Goal: Task Accomplishment & Management: Use online tool/utility

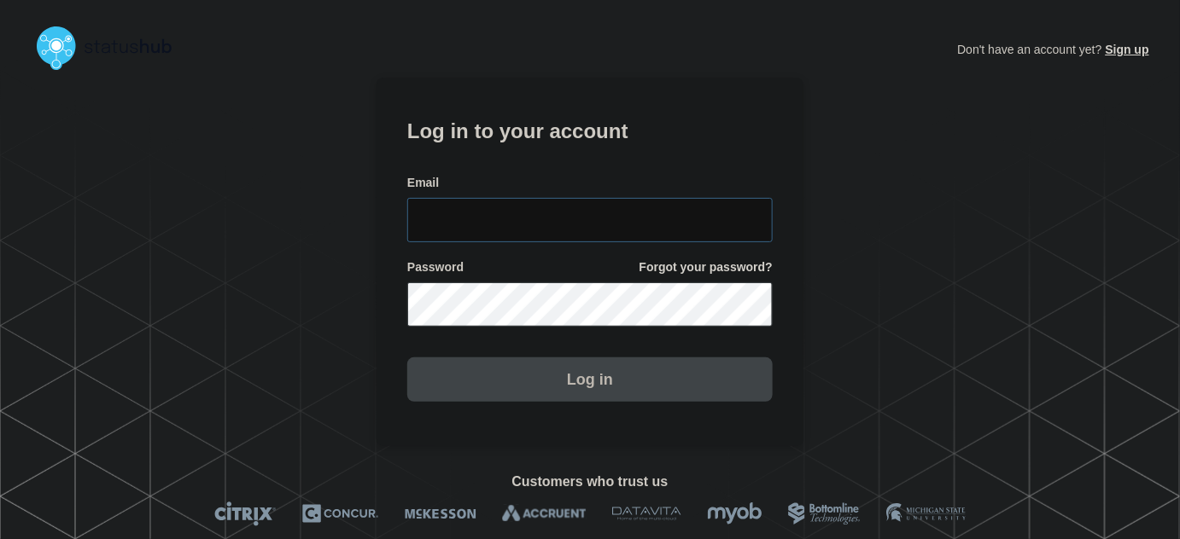
type input "tyler.wolkey@conexon.us"
drag, startPoint x: 634, startPoint y: 234, endPoint x: 573, endPoint y: 149, distance: 105.2
click at [634, 234] on input "tyler.wolkey@conexon.us" at bounding box center [589, 220] width 365 height 44
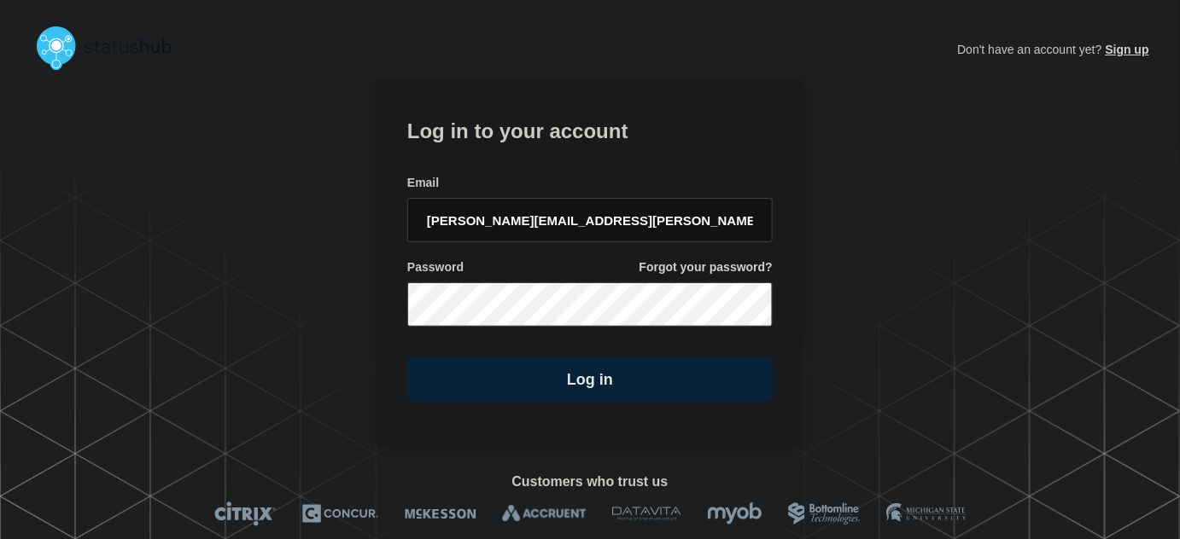
drag, startPoint x: 565, startPoint y: 136, endPoint x: 574, endPoint y: 152, distance: 18.7
click at [565, 136] on h1 "Log in to your account" at bounding box center [589, 130] width 365 height 32
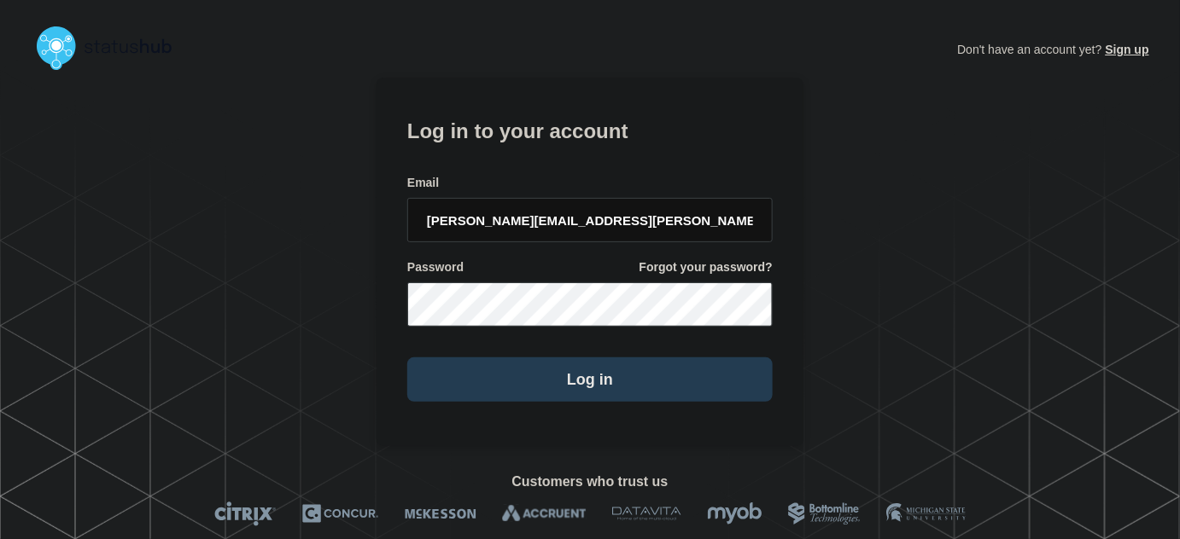
click at [604, 378] on button "Log in" at bounding box center [589, 380] width 365 height 44
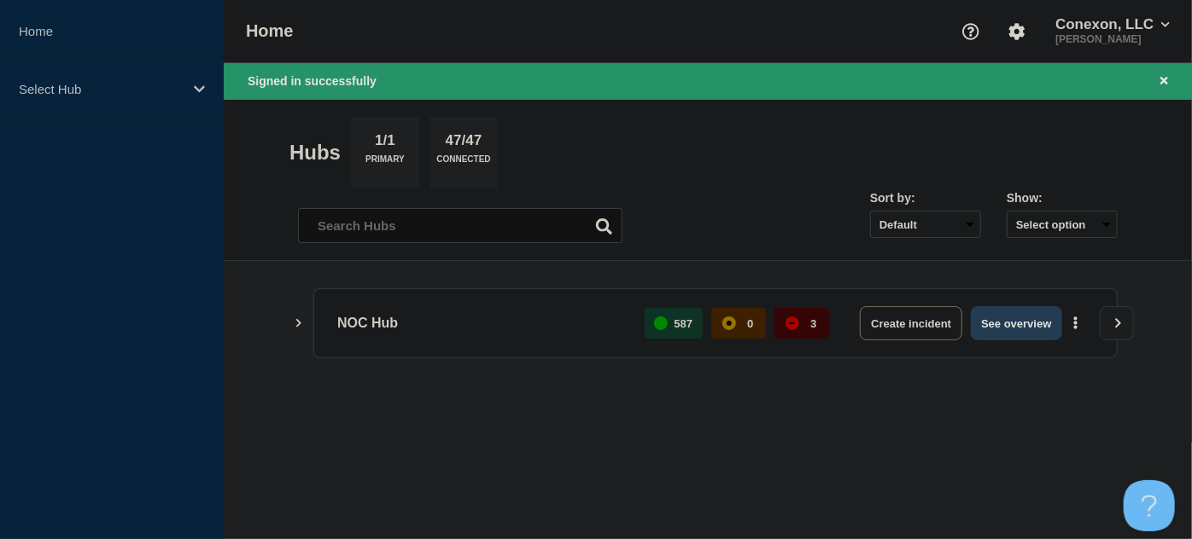
click at [997, 338] on button "See overview" at bounding box center [1015, 323] width 90 height 34
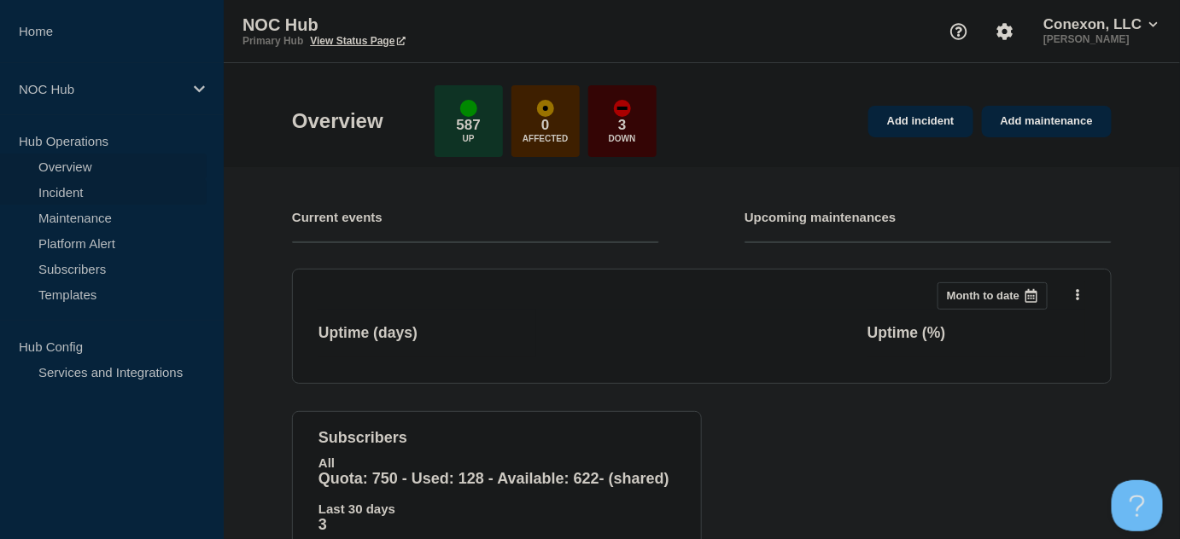
click at [79, 195] on link "Incident" at bounding box center [103, 192] width 207 height 26
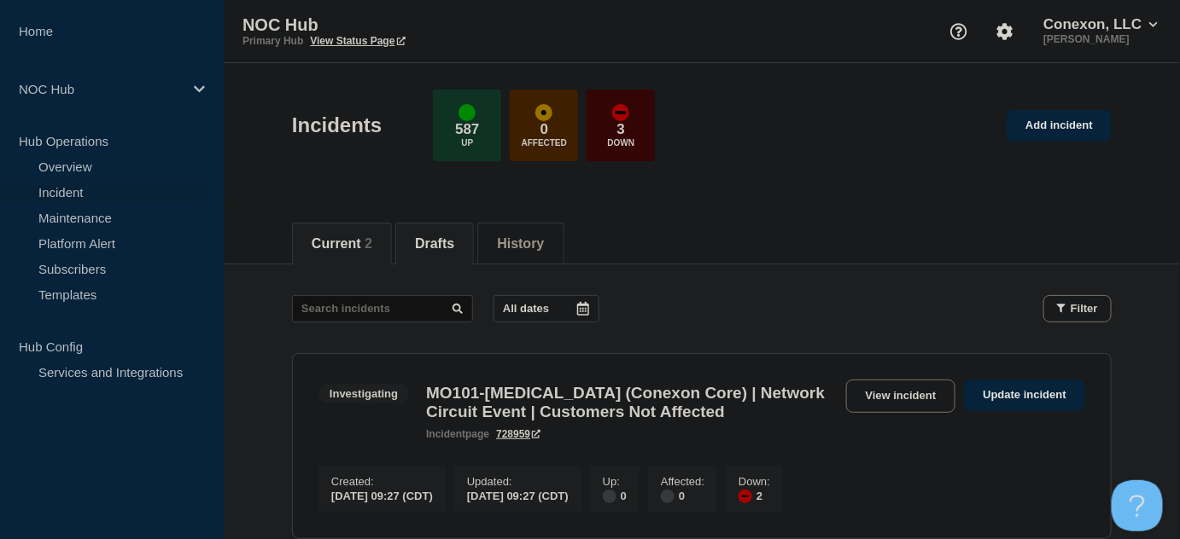
click at [431, 241] on button "Drafts" at bounding box center [434, 243] width 39 height 15
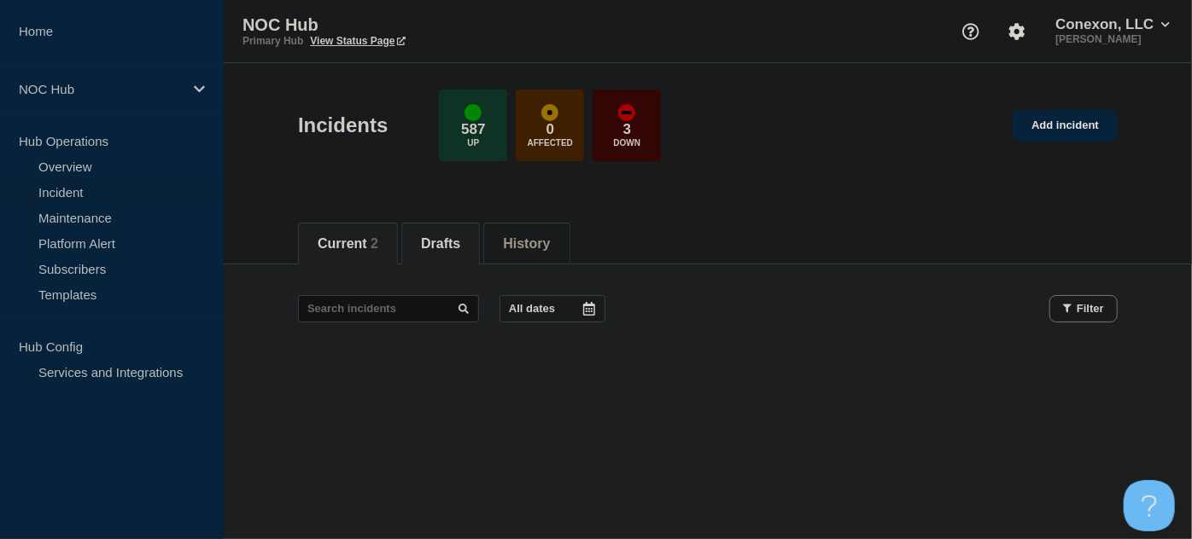
click at [347, 243] on button "Current 2" at bounding box center [348, 243] width 61 height 15
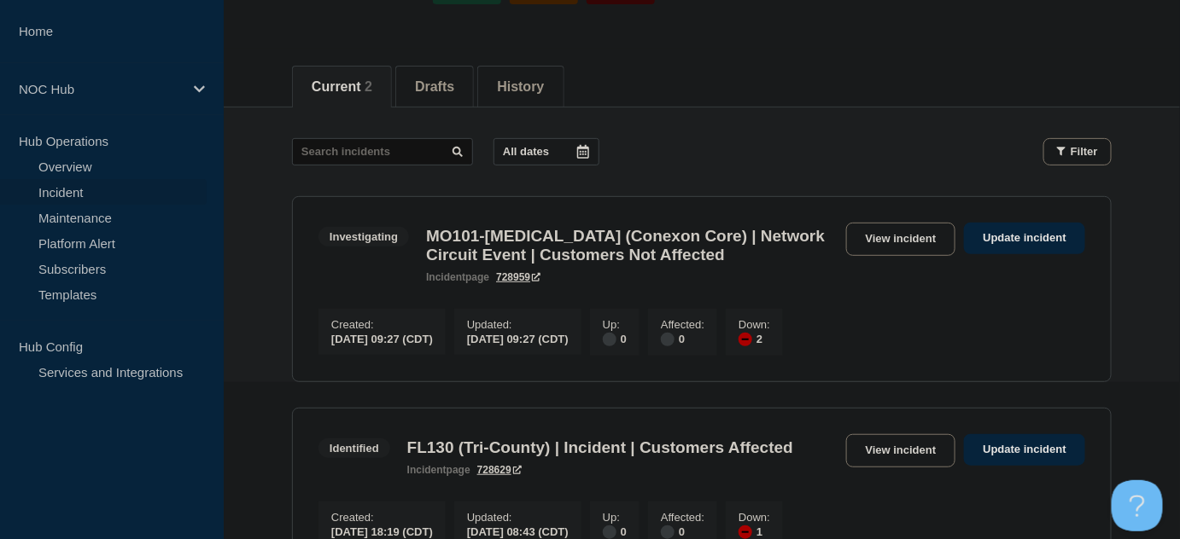
scroll to position [149, 0]
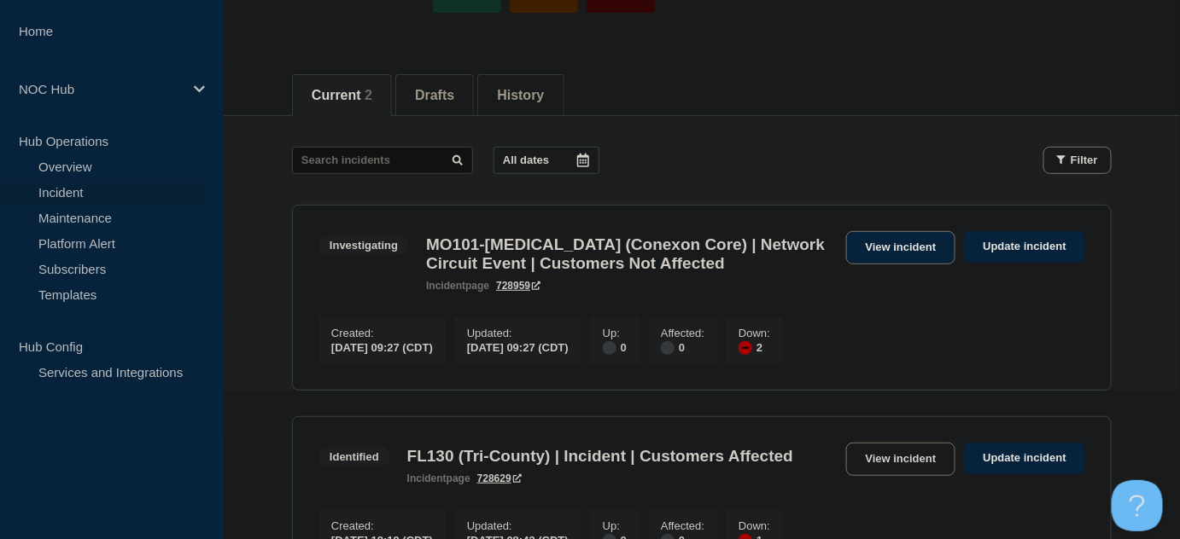
click at [877, 254] on link "View incident" at bounding box center [901, 247] width 110 height 33
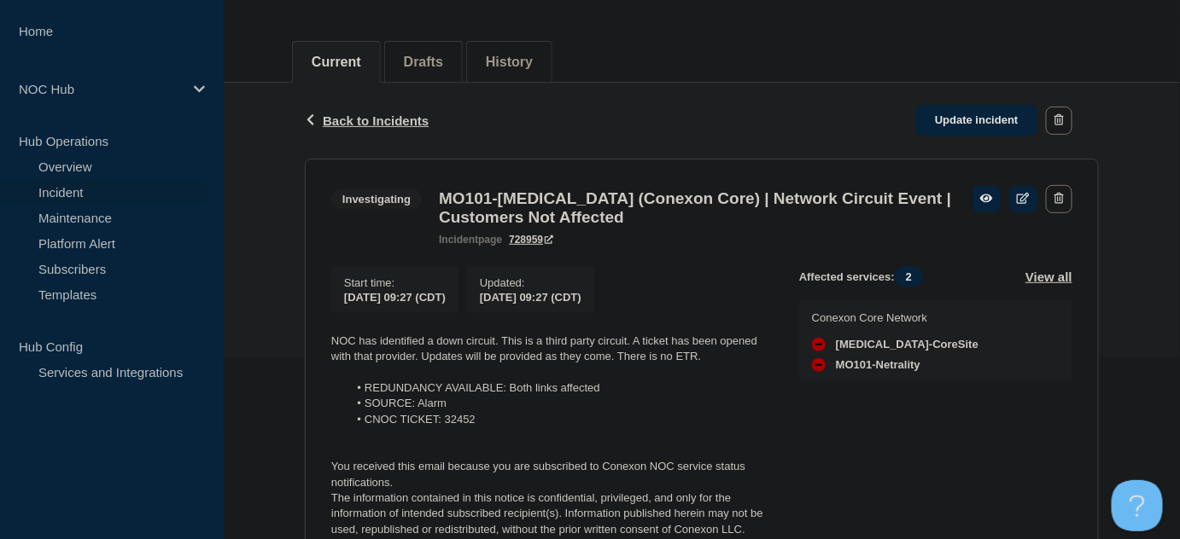
scroll to position [269, 0]
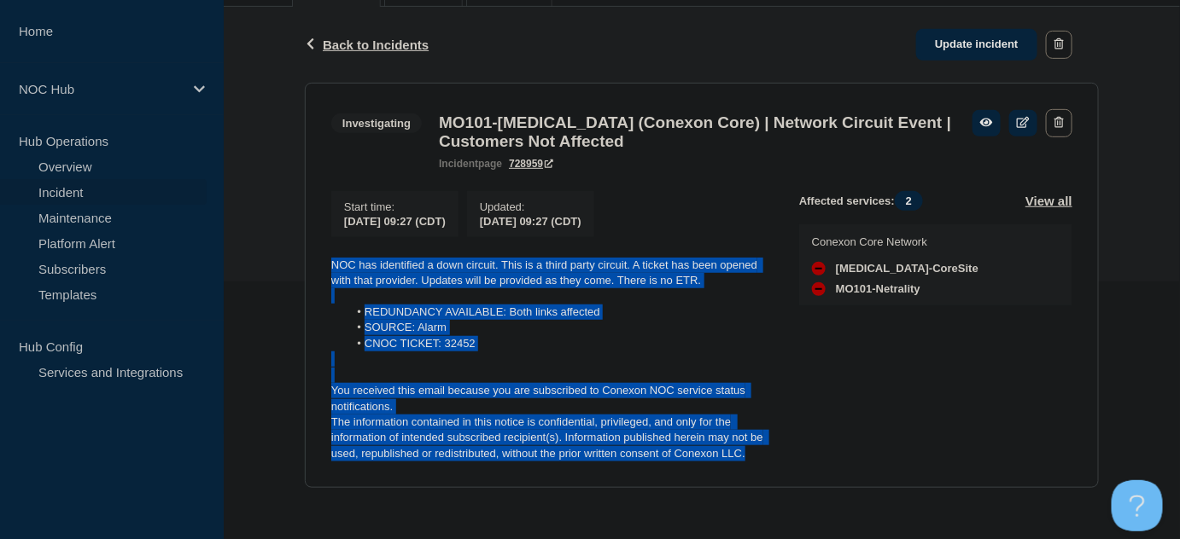
drag, startPoint x: 713, startPoint y: 446, endPoint x: 309, endPoint y: 270, distance: 440.4
click at [309, 270] on section "Investigating MO101-[MEDICAL_DATA] (Conexon Core) | Network Circuit Event | Cus…" at bounding box center [702, 286] width 794 height 406
copy div "NOC has identified a down circuit. This is a third party circuit. A ticket has …"
click at [982, 33] on link "Update incident" at bounding box center [976, 45] width 121 height 32
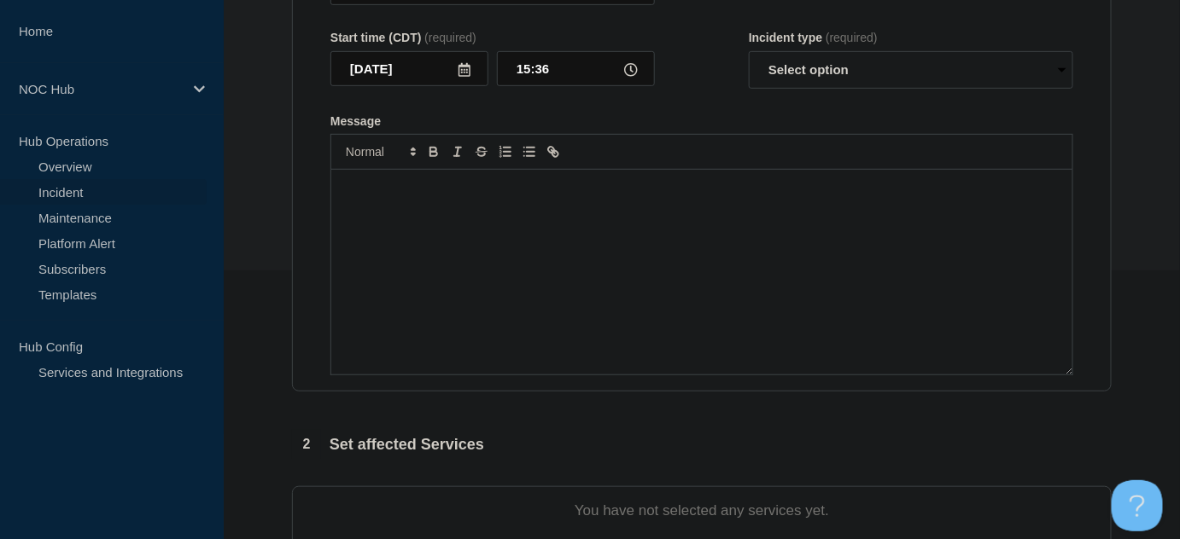
type input "MO101-[MEDICAL_DATA] (Conexon Core) | Network Circuit Event | Customers Not Aff…"
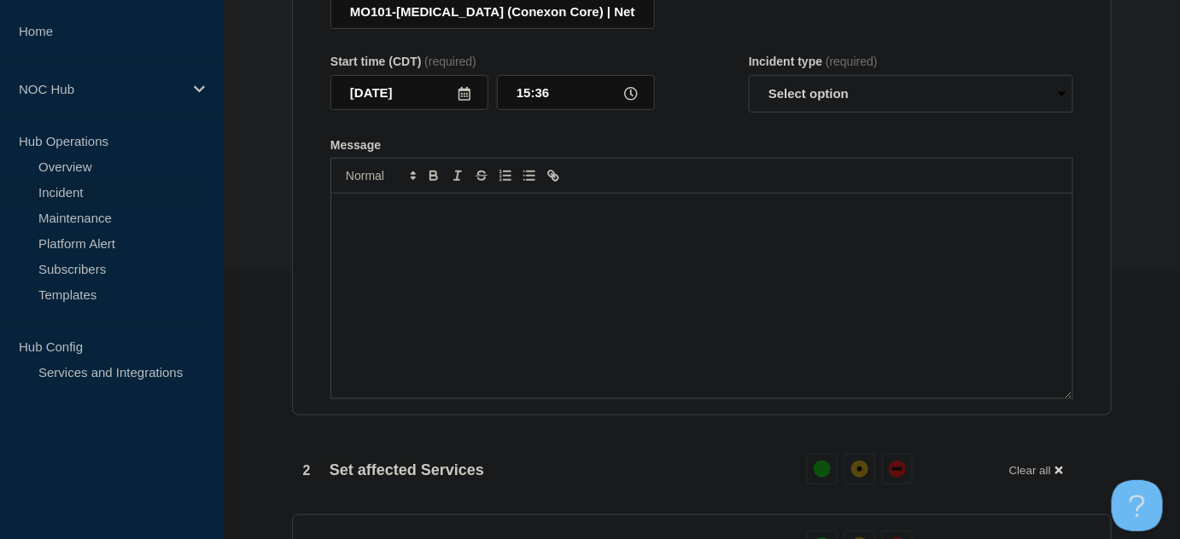
click at [569, 295] on div "Message" at bounding box center [701, 296] width 741 height 205
paste div "Message"
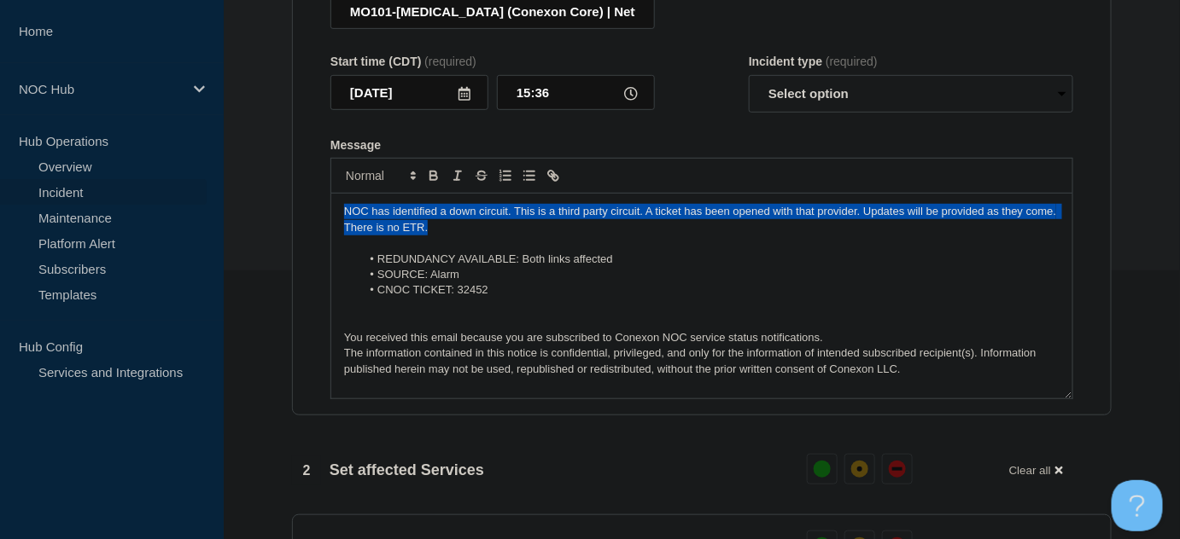
drag, startPoint x: 428, startPoint y: 236, endPoint x: 263, endPoint y: 193, distance: 170.2
click at [250, 201] on section "1 Provide details Title (required) MO101-[MEDICAL_DATA] (Conexon Core) | Networ…" at bounding box center [702, 532] width 956 height 1260
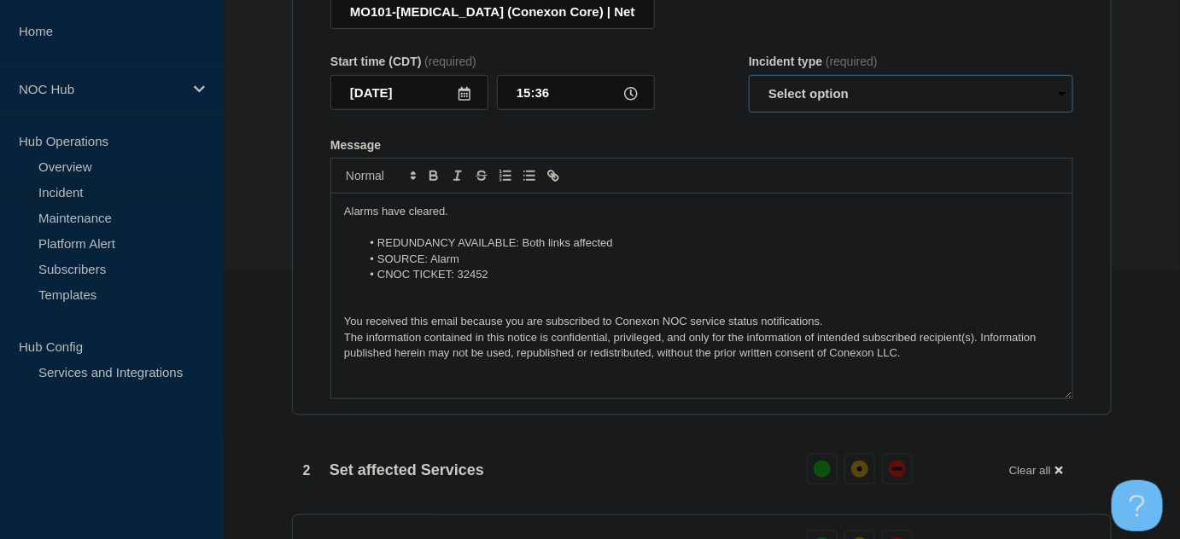
click at [880, 95] on select "Select option Investigating Identified Monitoring Resolved" at bounding box center [911, 94] width 324 height 38
select select "resolved"
click at [749, 83] on select "Select option Investigating Identified Monitoring Resolved" at bounding box center [911, 94] width 324 height 38
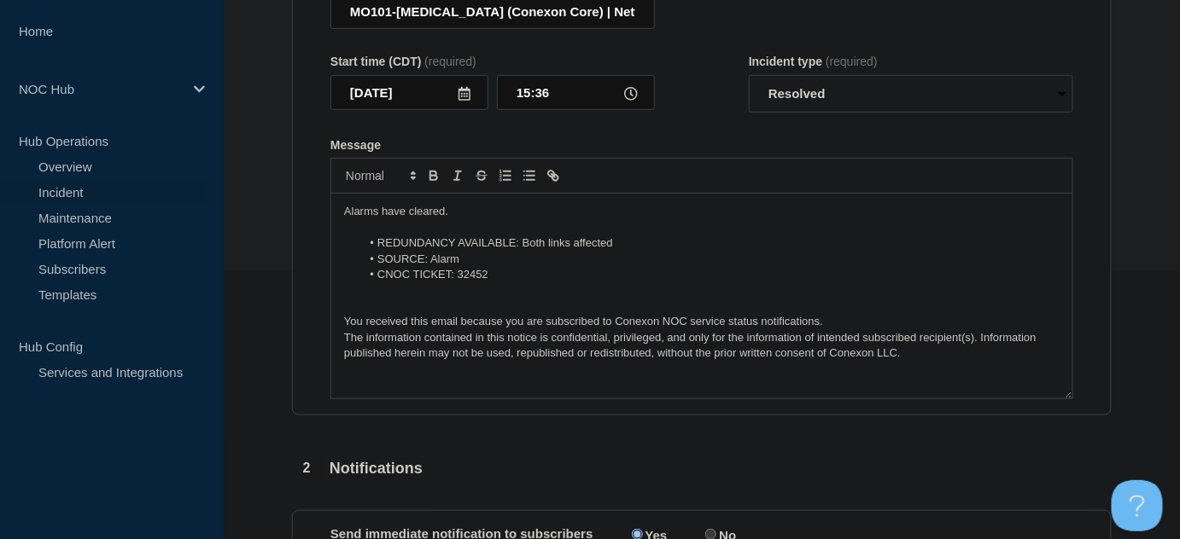
click at [496, 219] on p "Alarms have cleared." at bounding box center [701, 211] width 715 height 15
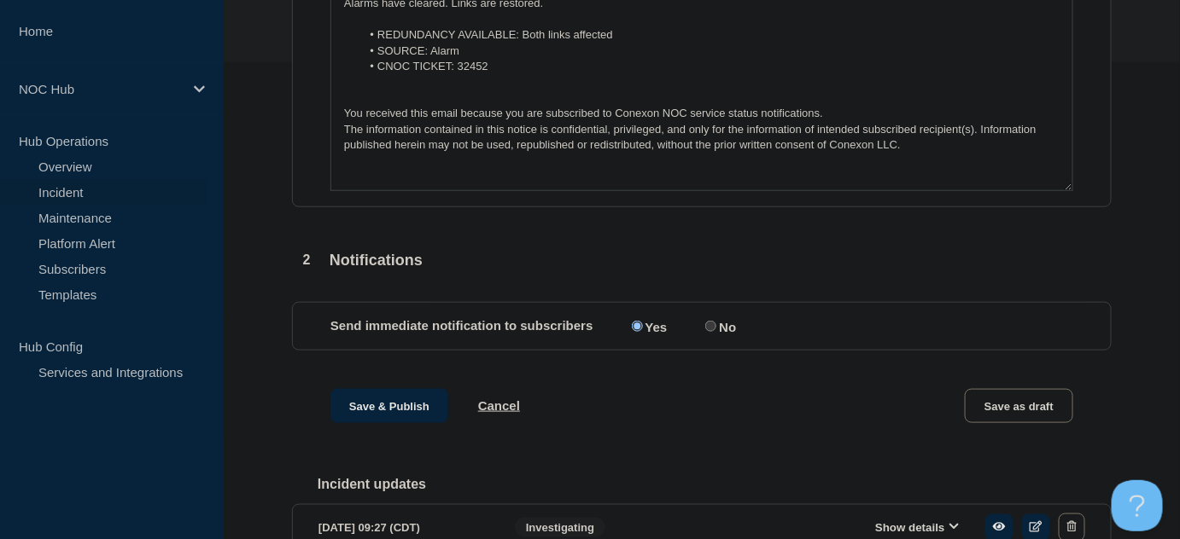
scroll to position [579, 0]
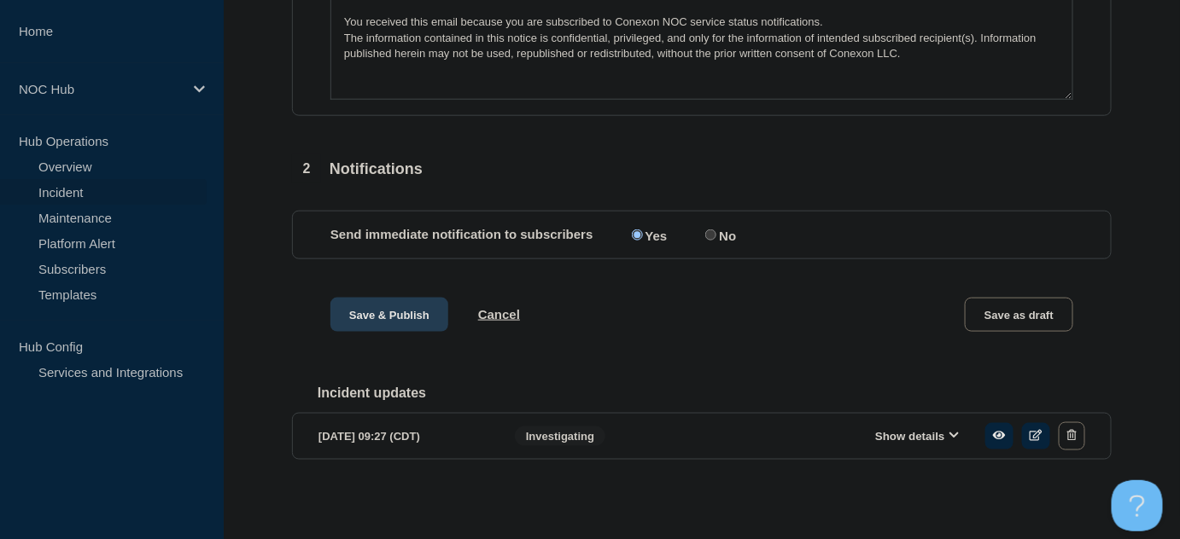
click at [370, 298] on button "Save & Publish" at bounding box center [389, 315] width 118 height 34
